Goal: Communication & Community: Answer question/provide support

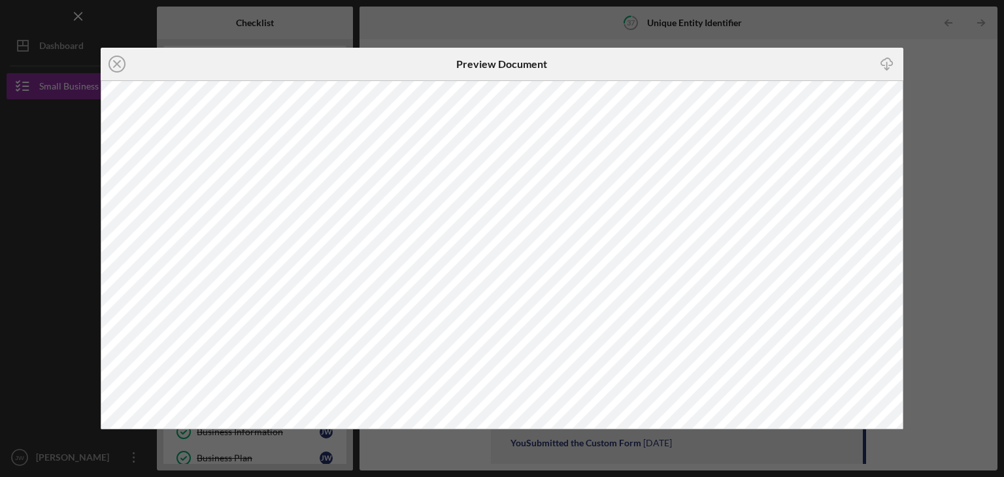
scroll to position [390, 0]
click at [114, 61] on icon "Icon/Close" at bounding box center [117, 64] width 33 height 33
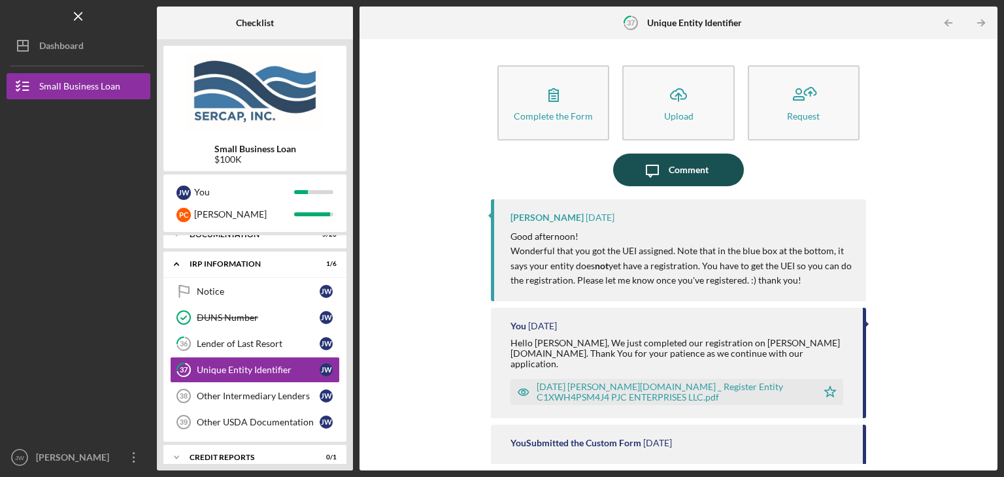
click at [694, 165] on div "Comment" at bounding box center [689, 170] width 40 height 33
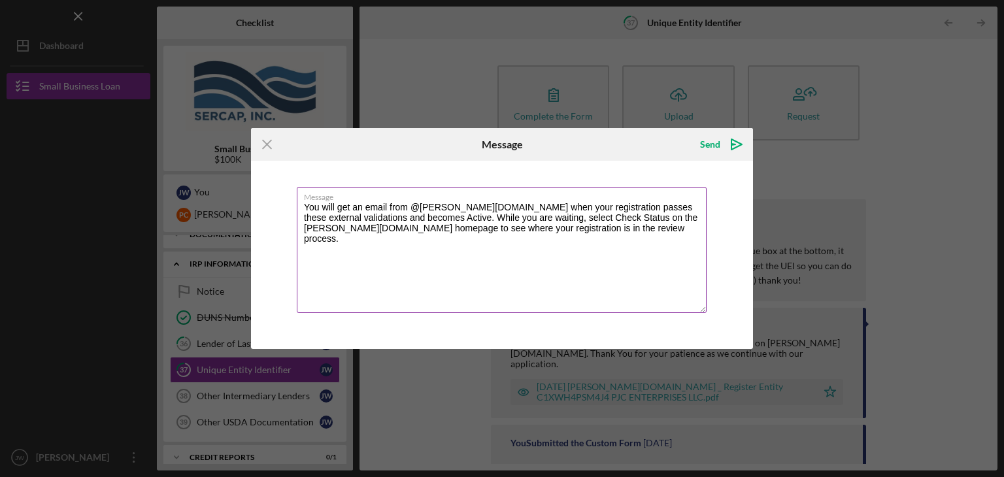
click at [303, 203] on textarea "You will get an email from @[PERSON_NAME][DOMAIN_NAME] when your registration p…" at bounding box center [502, 250] width 410 height 126
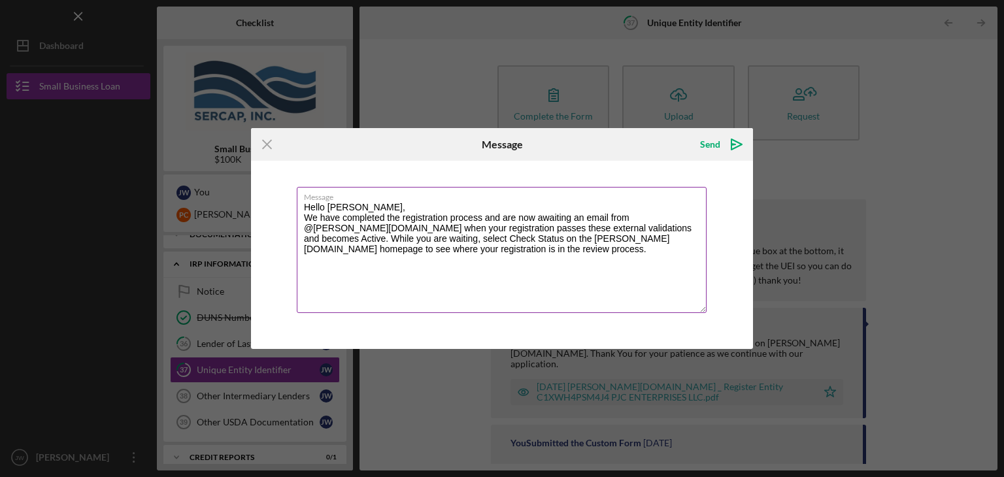
click at [309, 227] on textarea "Hello [PERSON_NAME], We have completed the registration process and are now awa…" at bounding box center [502, 250] width 410 height 126
click at [421, 226] on textarea "Hello [PERSON_NAME], We have completed the registration process and are now awa…" at bounding box center [502, 250] width 410 height 126
click at [696, 238] on textarea "Hello [PERSON_NAME], We have completed the registration process and are now awa…" at bounding box center [502, 250] width 410 height 126
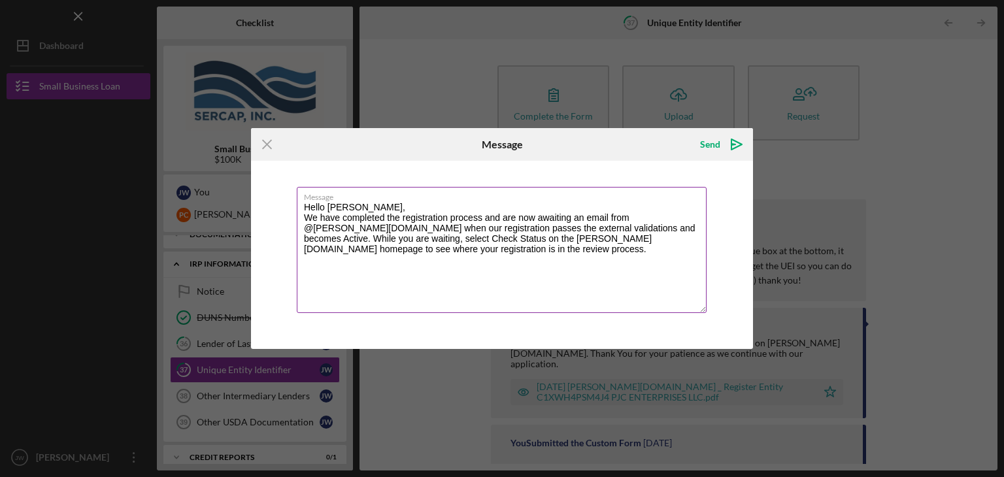
click at [696, 239] on textarea "Hello [PERSON_NAME], We have completed the registration process and are now awa…" at bounding box center [502, 250] width 410 height 126
click at [696, 237] on textarea "Hello [PERSON_NAME], We have completed the registration process and are now awa…" at bounding box center [502, 250] width 410 height 126
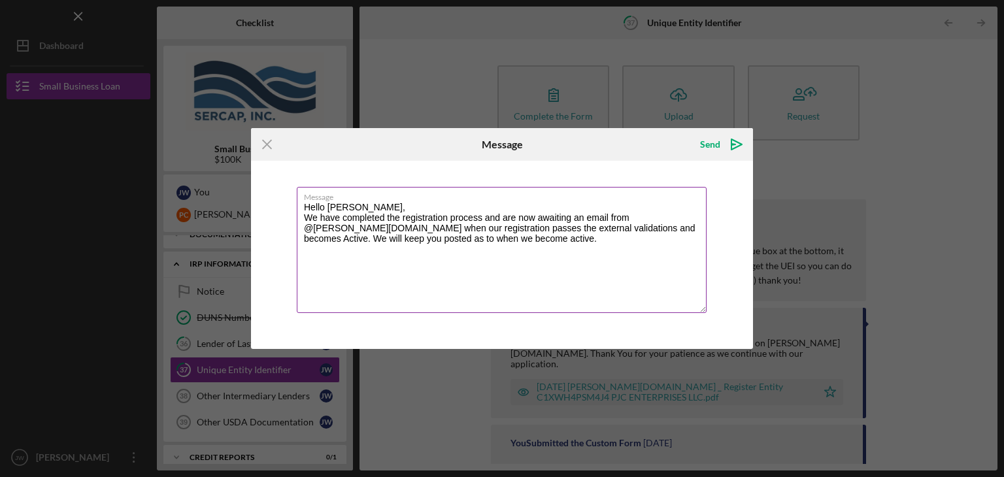
click at [410, 237] on textarea "Hello [PERSON_NAME], We have completed the registration process and are now awa…" at bounding box center [502, 250] width 410 height 126
click at [410, 238] on textarea "Hello [PERSON_NAME], We have completed the registration process and are now awa…" at bounding box center [502, 250] width 410 height 126
type textarea "Hello [PERSON_NAME], We have completed the registration process and are now awa…"
click at [711, 139] on div "Send" at bounding box center [710, 144] width 20 height 26
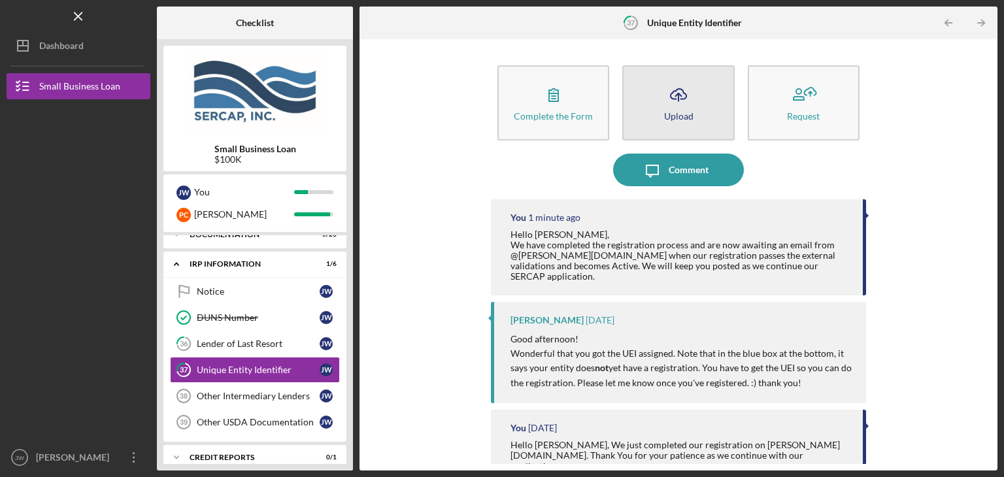
click at [680, 97] on icon "Icon/Upload" at bounding box center [678, 94] width 33 height 33
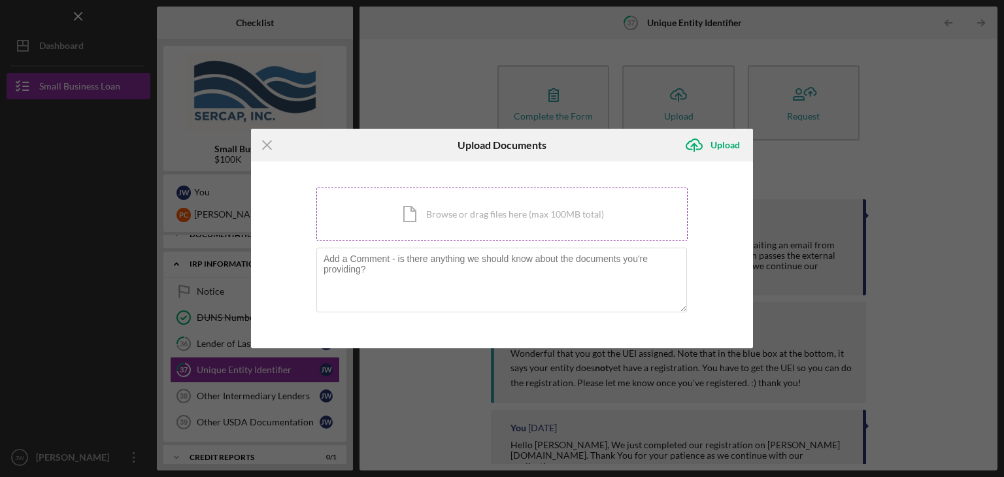
click at [490, 216] on div "Icon/Document Browse or drag files here (max 100MB total) Tap to choose files o…" at bounding box center [501, 215] width 371 height 54
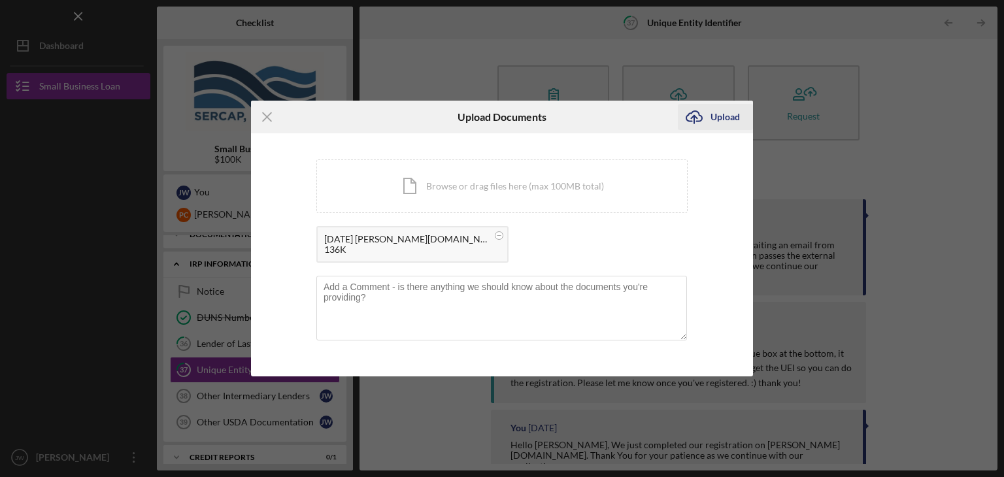
click at [722, 116] on div "Upload" at bounding box center [725, 117] width 29 height 26
